Goal: Task Accomplishment & Management: Complete application form

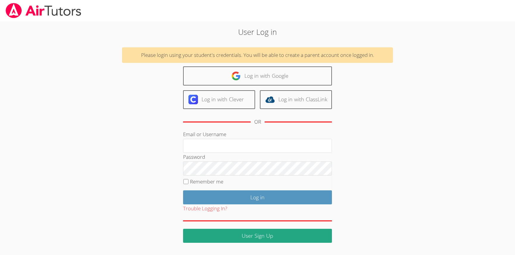
type input "nelianunez@airtutors.org"
click at [186, 182] on input "Remember me" at bounding box center [185, 181] width 5 height 5
checkbox input "true"
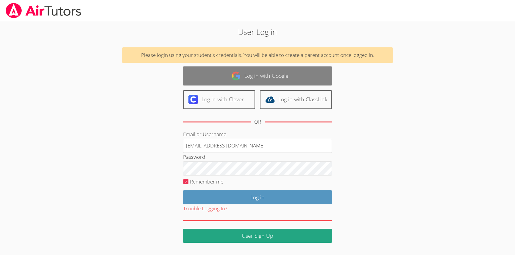
click at [245, 73] on link "Log in with Google" at bounding box center [257, 75] width 149 height 19
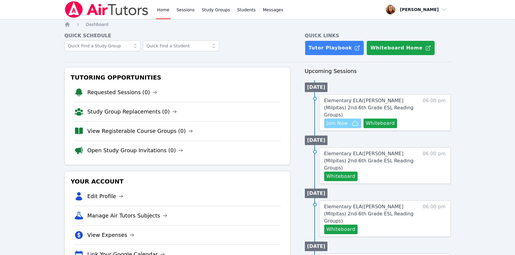
click at [338, 120] on span "Join Now" at bounding box center [337, 123] width 21 height 7
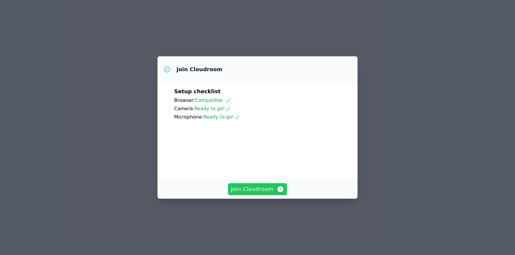
click at [249, 193] on span "Join Cloudroom" at bounding box center [257, 189] width 53 height 8
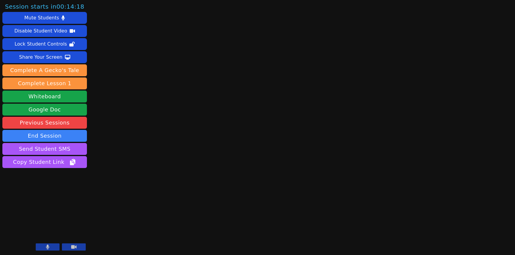
click at [50, 247] on button at bounding box center [48, 246] width 24 height 7
click at [76, 245] on icon at bounding box center [73, 246] width 5 height 5
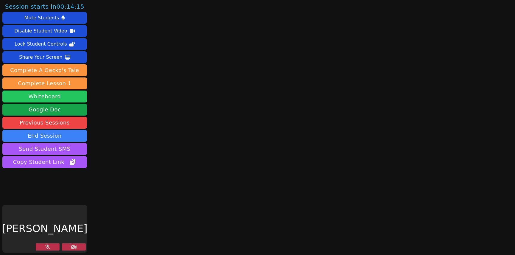
click at [64, 97] on button "Whiteboard" at bounding box center [44, 97] width 85 height 12
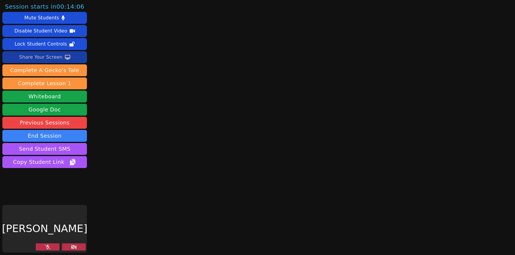
click at [81, 56] on button "Share Your Screen" at bounding box center [44, 57] width 85 height 12
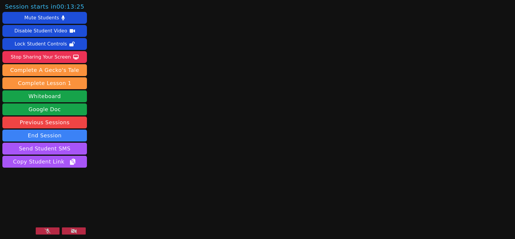
click at [70, 221] on video at bounding box center [44, 213] width 85 height 48
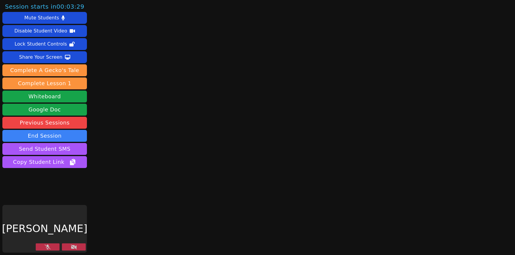
click at [71, 248] on icon at bounding box center [74, 246] width 6 height 5
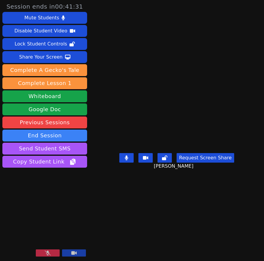
click at [47, 253] on icon at bounding box center [48, 253] width 6 height 5
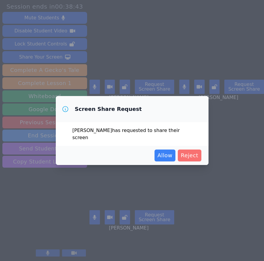
click at [191, 152] on span "Reject" at bounding box center [189, 156] width 18 height 8
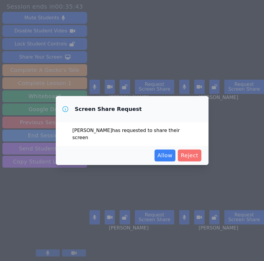
click at [191, 152] on span "Reject" at bounding box center [189, 156] width 18 height 8
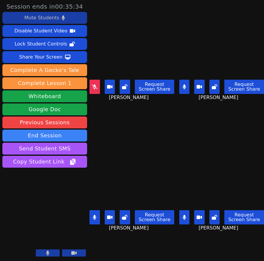
click at [46, 16] on div "Mute Students" at bounding box center [41, 18] width 35 height 10
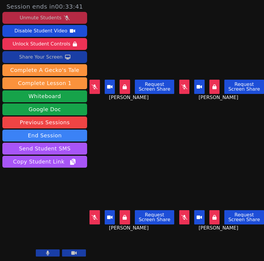
click at [45, 57] on div "Share Your Screen" at bounding box center [40, 57] width 43 height 10
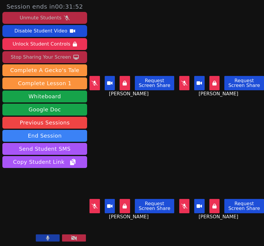
click at [37, 17] on div "Unmute Students" at bounding box center [41, 18] width 42 height 10
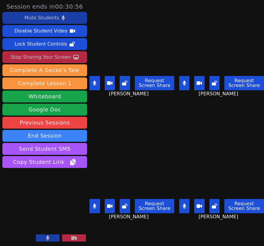
click at [184, 205] on icon at bounding box center [183, 206] width 3 height 5
click at [92, 204] on button at bounding box center [94, 206] width 10 height 14
click at [95, 83] on icon at bounding box center [94, 83] width 3 height 5
click at [186, 84] on icon at bounding box center [184, 83] width 4 height 5
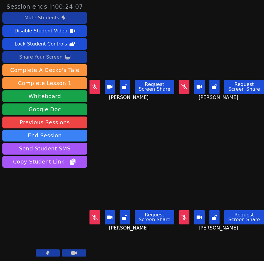
click at [181, 86] on icon at bounding box center [184, 87] width 6 height 5
click at [186, 90] on button at bounding box center [184, 87] width 10 height 14
click at [183, 214] on button at bounding box center [184, 218] width 10 height 14
click at [93, 88] on icon at bounding box center [94, 87] width 6 height 5
click at [187, 217] on button at bounding box center [184, 218] width 10 height 14
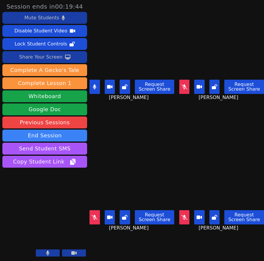
click at [95, 217] on icon at bounding box center [94, 217] width 6 height 5
click at [47, 19] on div "Mute Students" at bounding box center [41, 18] width 35 height 10
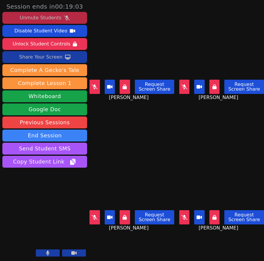
click at [97, 216] on icon at bounding box center [94, 217] width 6 height 5
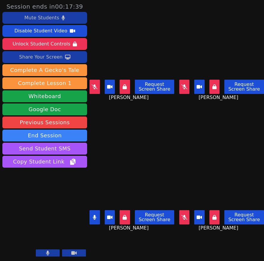
click at [97, 217] on button at bounding box center [94, 218] width 10 height 14
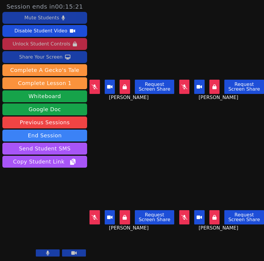
click at [43, 47] on div "Unlock Student Controls" at bounding box center [41, 44] width 57 height 10
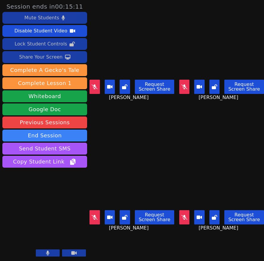
click at [99, 91] on button at bounding box center [94, 87] width 10 height 14
click at [96, 91] on button at bounding box center [94, 87] width 10 height 14
click at [93, 220] on button at bounding box center [94, 218] width 10 height 14
click at [96, 86] on icon at bounding box center [95, 87] width 4 height 5
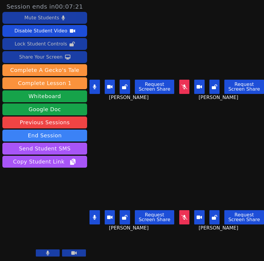
click at [183, 85] on icon at bounding box center [184, 87] width 6 height 5
click at [97, 91] on button at bounding box center [94, 87] width 10 height 14
click at [93, 215] on button at bounding box center [94, 218] width 10 height 14
click at [184, 86] on icon at bounding box center [183, 87] width 3 height 5
click at [94, 85] on icon at bounding box center [94, 87] width 3 height 5
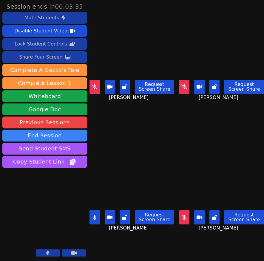
click at [184, 221] on button at bounding box center [184, 218] width 10 height 14
click at [93, 219] on icon at bounding box center [95, 217] width 4 height 5
click at [94, 213] on button at bounding box center [94, 218] width 10 height 14
click at [97, 83] on button at bounding box center [94, 87] width 10 height 14
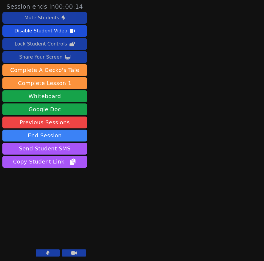
click at [51, 252] on button at bounding box center [48, 253] width 24 height 7
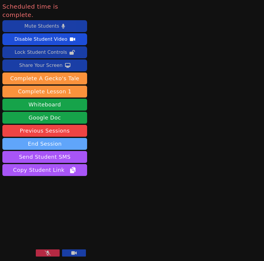
click at [68, 138] on button "End Session" at bounding box center [44, 144] width 85 height 12
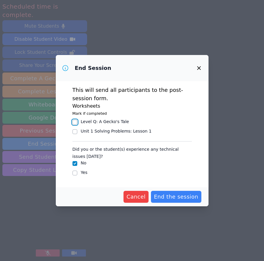
click at [73, 123] on input "Level Q : A Gecko's Tale" at bounding box center [74, 122] width 5 height 5
checkbox input "true"
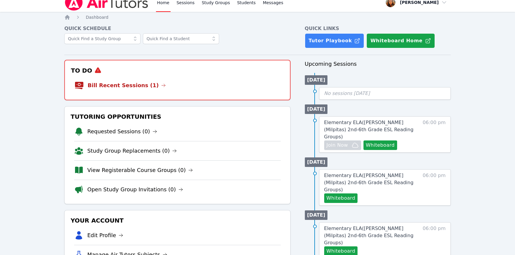
scroll to position [8, 0]
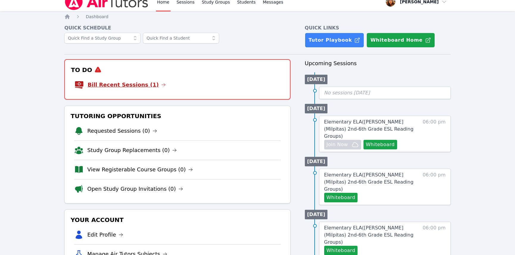
click at [113, 82] on link "Bill Recent Sessions (1)" at bounding box center [127, 85] width 78 height 8
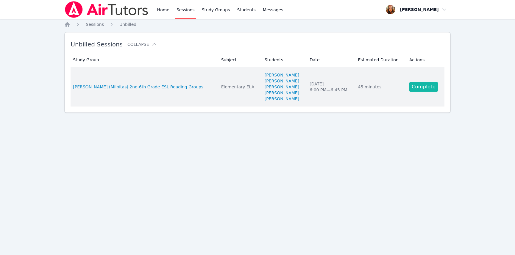
click at [413, 89] on link "Complete" at bounding box center [423, 87] width 29 height 10
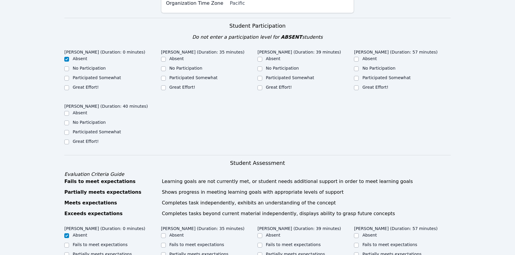
scroll to position [110, 0]
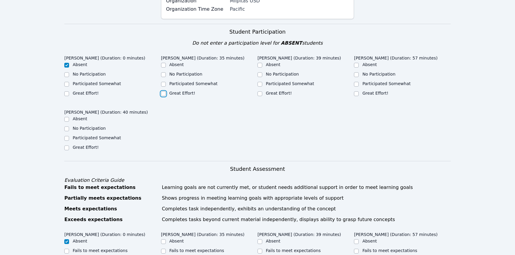
click at [163, 91] on input "Great Effort!" at bounding box center [163, 93] width 5 height 5
checkbox input "true"
click at [261, 91] on input "Great Effort!" at bounding box center [260, 93] width 5 height 5
checkbox input "true"
click at [356, 91] on input "Great Effort!" at bounding box center [356, 93] width 5 height 5
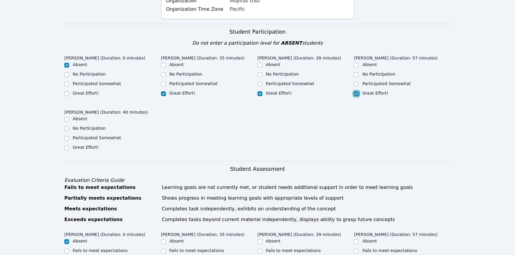
checkbox input "true"
click at [66, 146] on input "Great Effort!" at bounding box center [66, 148] width 5 height 5
checkbox input "true"
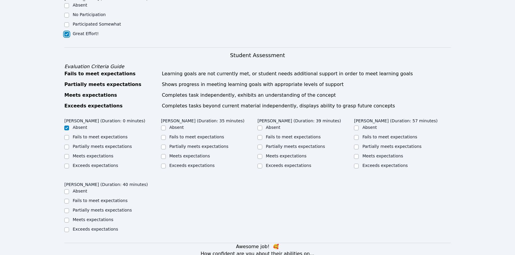
scroll to position [229, 0]
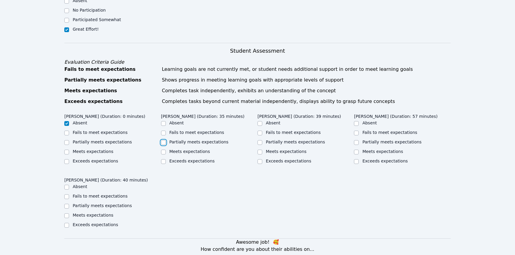
click at [164, 140] on input "Partially meets expectations" at bounding box center [163, 142] width 5 height 5
checkbox input "true"
click at [260, 150] on input "Meets expectations" at bounding box center [260, 152] width 5 height 5
checkbox input "true"
click at [356, 150] on input "Meets expectations" at bounding box center [356, 152] width 5 height 5
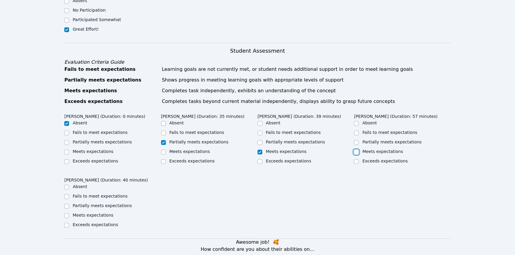
checkbox input "true"
click at [66, 213] on input "Meets expectations" at bounding box center [66, 215] width 5 height 5
checkbox input "true"
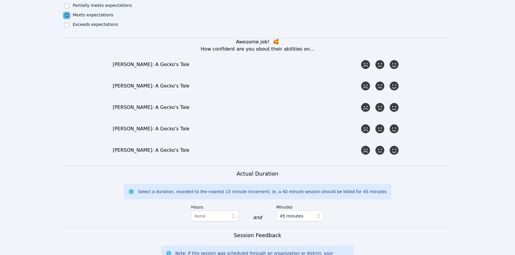
scroll to position [427, 0]
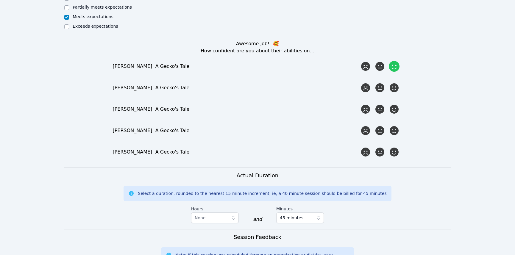
click at [393, 61] on icon at bounding box center [394, 66] width 11 height 11
click at [0, 0] on input "radio" at bounding box center [0, 0] width 0 height 0
click at [395, 104] on icon at bounding box center [394, 109] width 11 height 11
click at [0, 0] on input "radio" at bounding box center [0, 0] width 0 height 0
click at [395, 127] on icon at bounding box center [394, 130] width 11 height 11
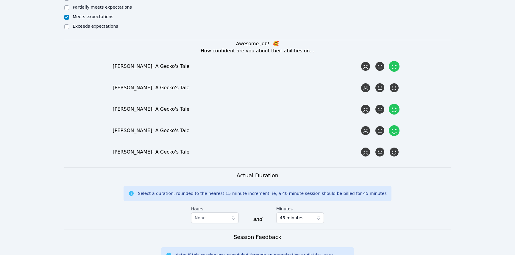
click at [0, 0] on input "radio" at bounding box center [0, 0] width 0 height 0
click at [395, 147] on icon at bounding box center [394, 152] width 11 height 11
click at [0, 0] on input "radio" at bounding box center [0, 0] width 0 height 0
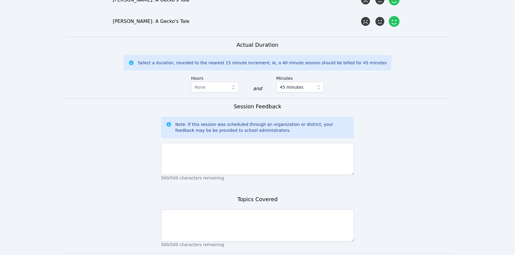
scroll to position [563, 0]
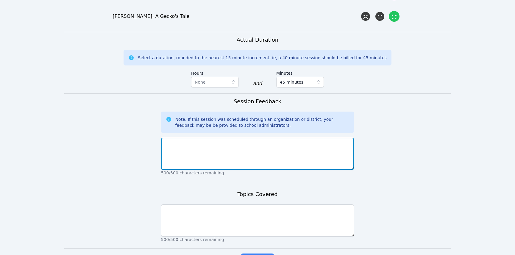
click at [297, 141] on textarea at bounding box center [257, 154] width 193 height 32
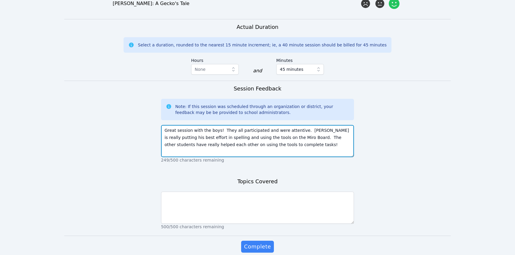
scroll to position [595, 0]
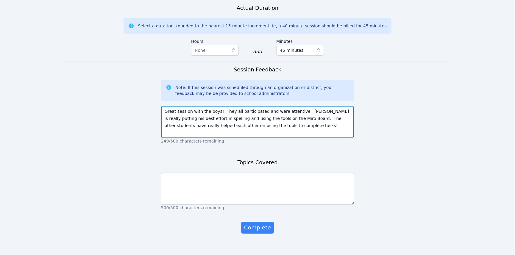
type textarea "Great session with the boys! They all participated and were attentive. Feili is…"
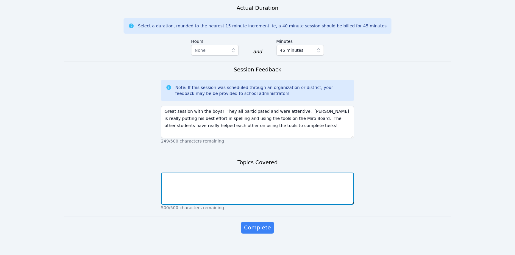
click at [266, 173] on textarea at bounding box center [257, 189] width 193 height 32
click at [259, 173] on textarea "Reading comprehension. Homophones (tale/tail) Habitats" at bounding box center [257, 189] width 193 height 32
click at [302, 173] on textarea "Reading comprehension. Homophones (tale/tail) Gecko habitats" at bounding box center [257, 189] width 193 height 32
type textarea "Reading comprehension. Homophones (tale/tail) Gecko habitats and adaptations."
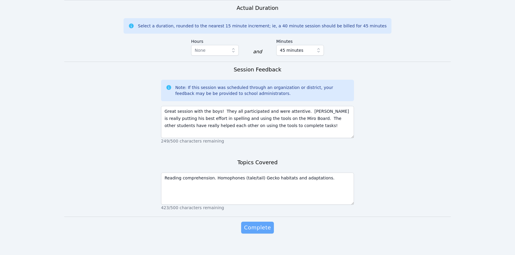
click at [257, 224] on span "Complete" at bounding box center [257, 228] width 27 height 8
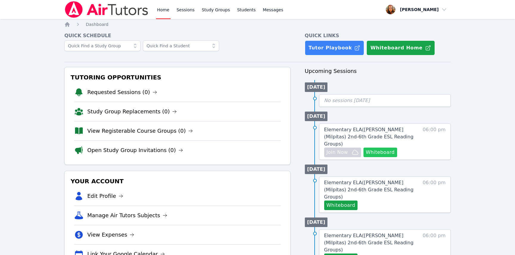
click at [375, 148] on button "Whiteboard" at bounding box center [381, 153] width 34 height 10
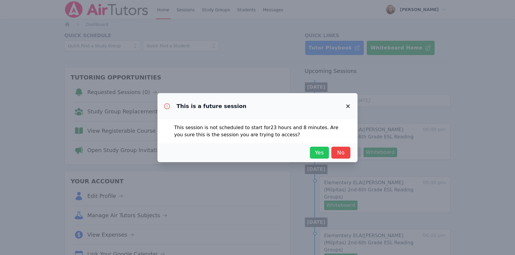
click at [318, 154] on span "Yes" at bounding box center [319, 153] width 13 height 8
